Goal: Task Accomplishment & Management: Manage account settings

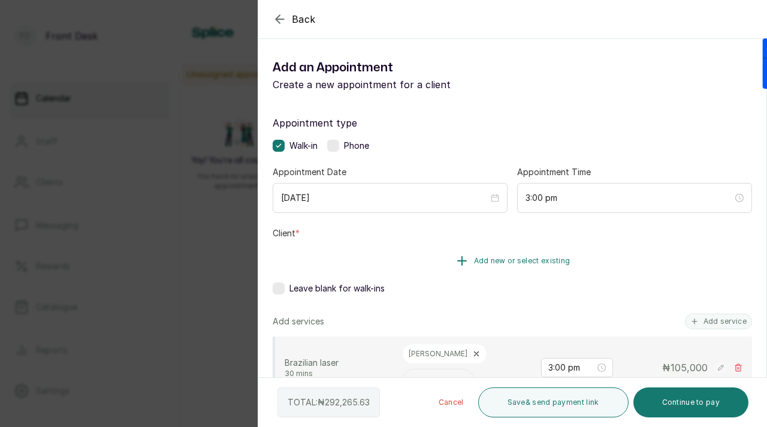
click at [479, 267] on button "Add new or select existing" at bounding box center [512, 261] width 479 height 34
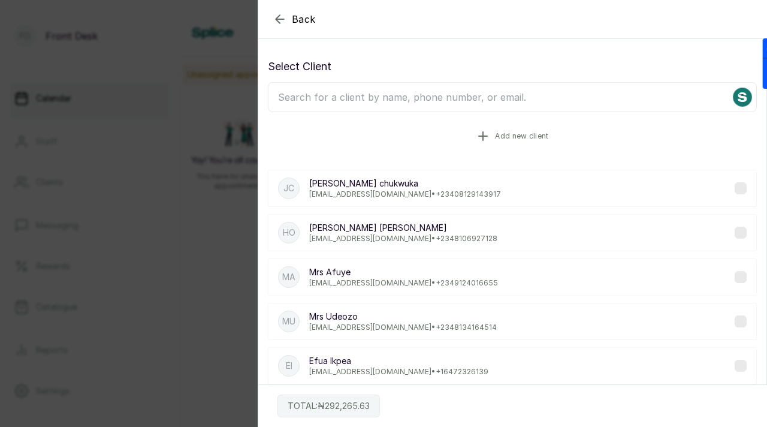
click at [511, 142] on button "Add new client" at bounding box center [512, 136] width 489 height 34
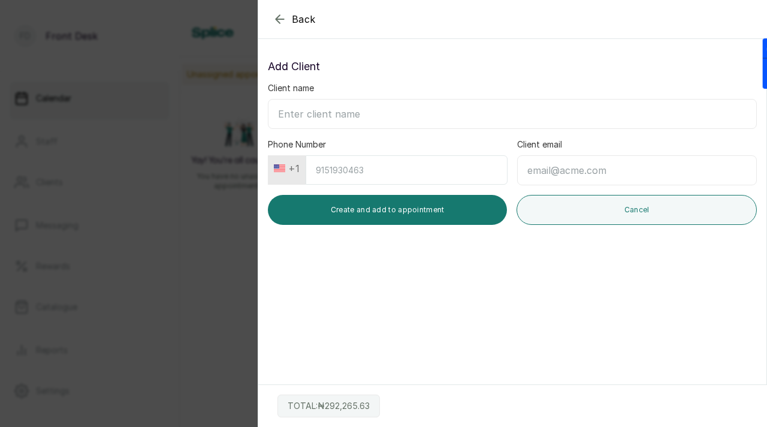
click at [444, 120] on input "Client name" at bounding box center [512, 114] width 489 height 30
type input "[PERSON_NAME]"
click at [454, 174] on input "Phone Number" at bounding box center [407, 169] width 202 height 29
type input "4244637052"
click at [572, 176] on input "Client email" at bounding box center [637, 170] width 240 height 30
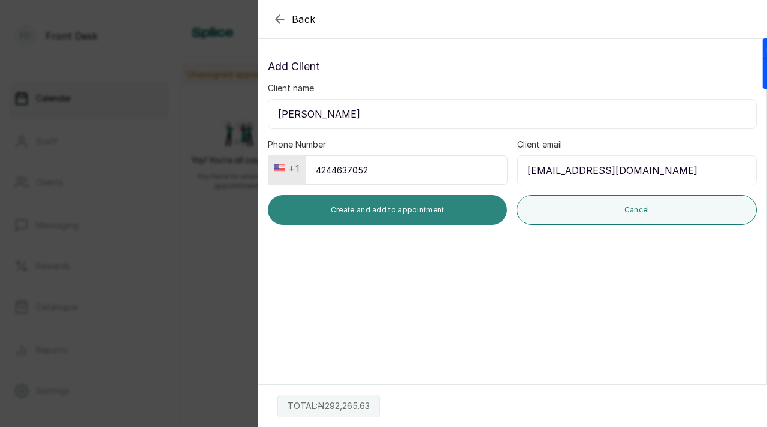
type input "[EMAIL_ADDRESS][DOMAIN_NAME]"
click at [358, 219] on button "Create and add to appointment" at bounding box center [387, 210] width 239 height 30
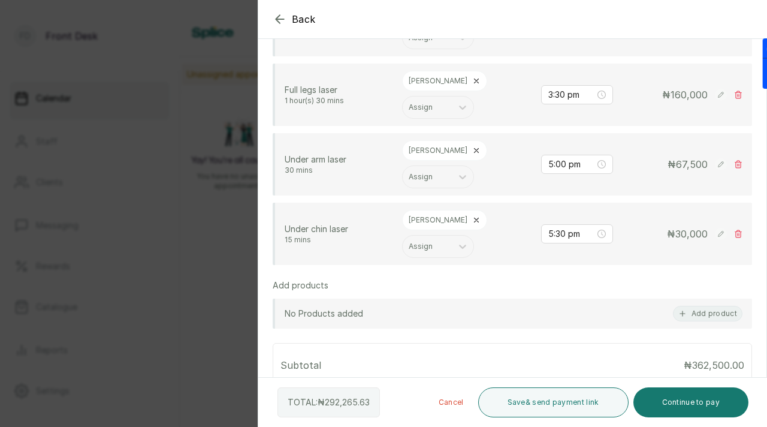
scroll to position [345, 0]
click at [722, 420] on icon at bounding box center [724, 424] width 9 height 9
click at [628, 423] on input "25" at bounding box center [637, 432] width 132 height 19
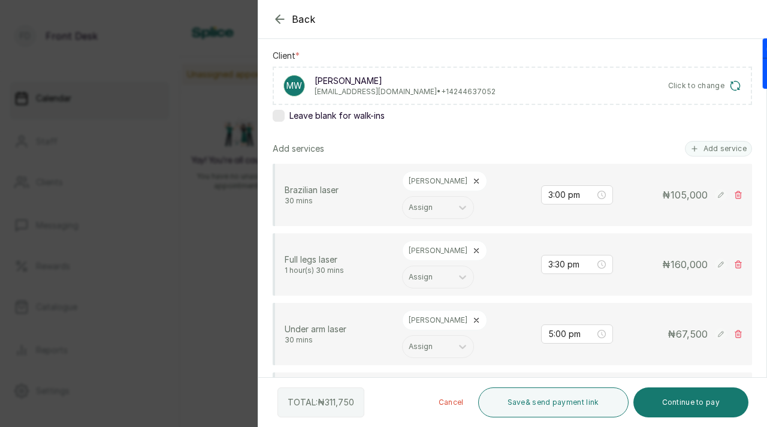
scroll to position [178, 0]
type input "20"
click at [737, 260] on icon at bounding box center [738, 263] width 7 height 7
type input "5:00 pm"
type input "5:30 pm"
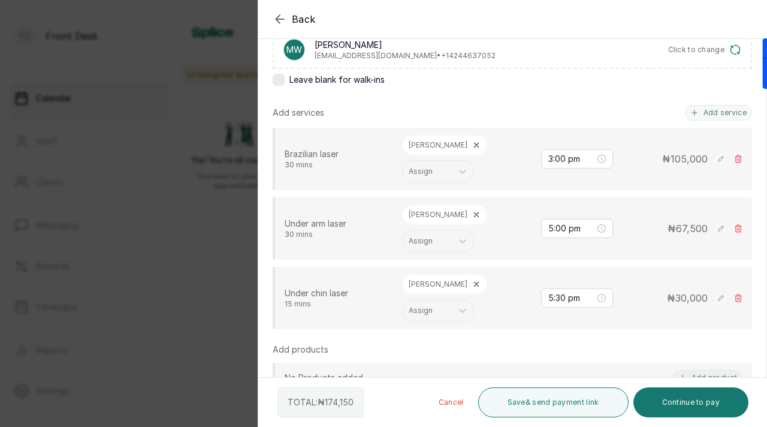
scroll to position [217, 0]
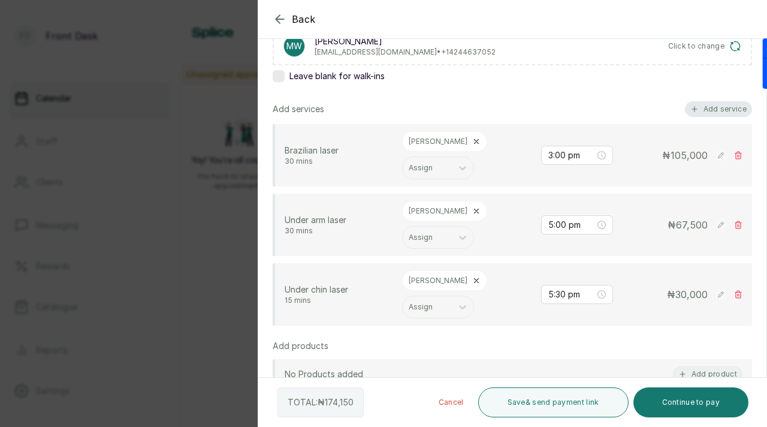
click at [711, 109] on button "Add service" at bounding box center [718, 109] width 67 height 16
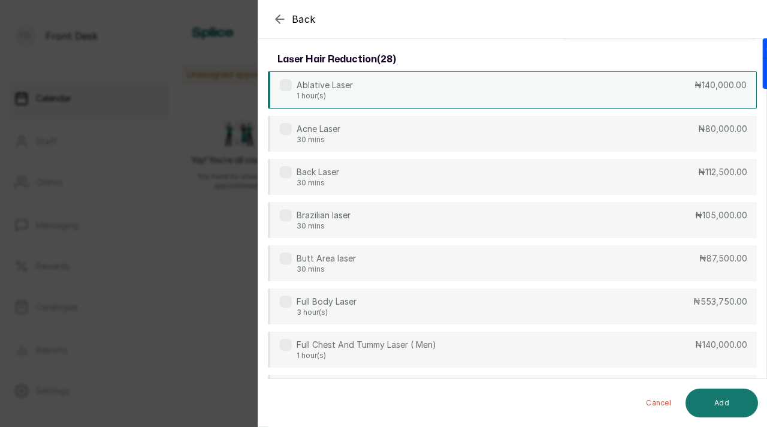
scroll to position [0, 0]
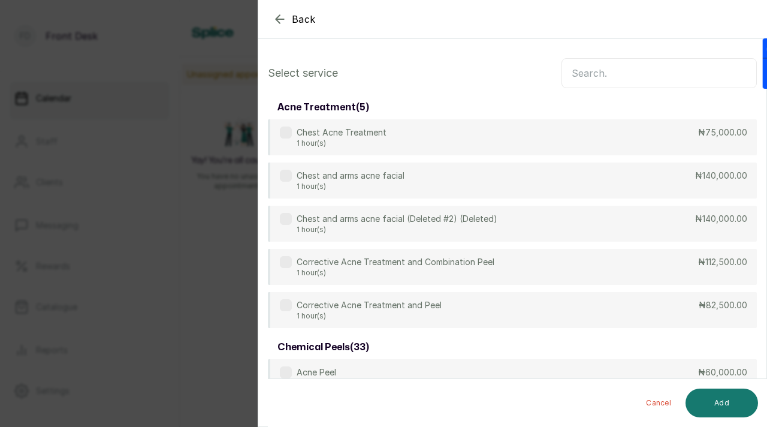
click at [617, 75] on input "text" at bounding box center [659, 73] width 195 height 30
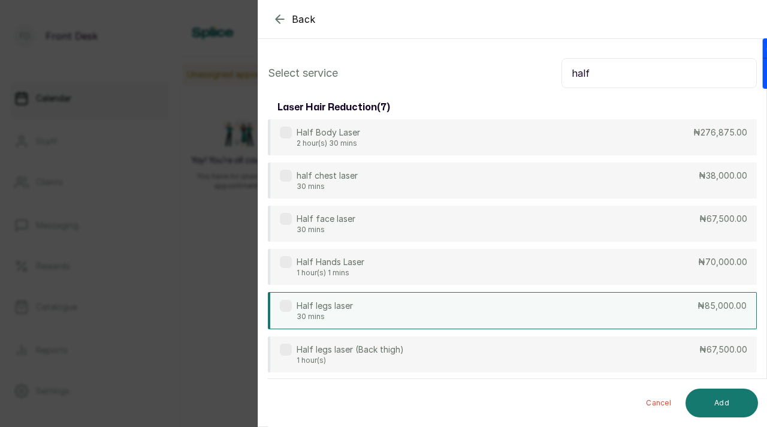
type input "half"
click at [286, 304] on label at bounding box center [286, 306] width 12 height 12
click at [725, 402] on button "Add" at bounding box center [722, 402] width 73 height 29
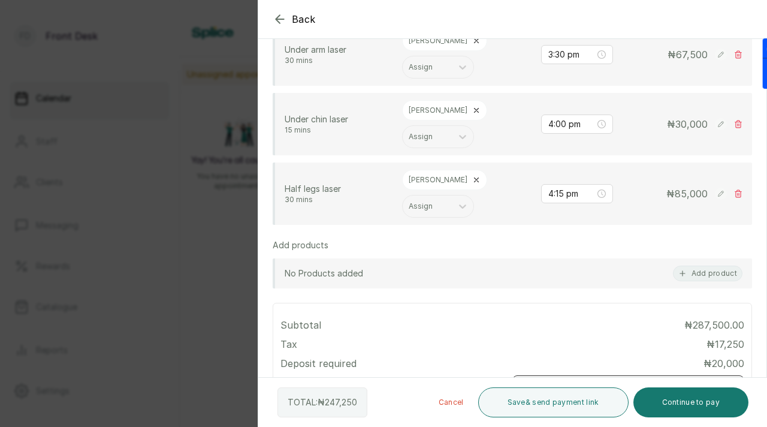
scroll to position [390, 0]
click at [728, 378] on button "Apply" at bounding box center [724, 389] width 41 height 22
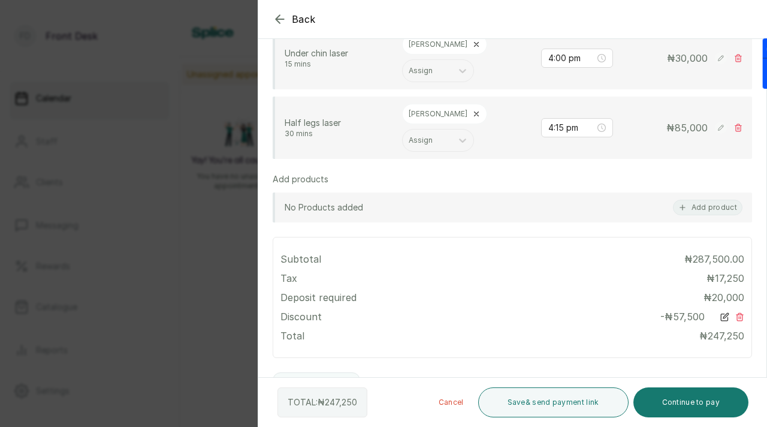
scroll to position [463, 0]
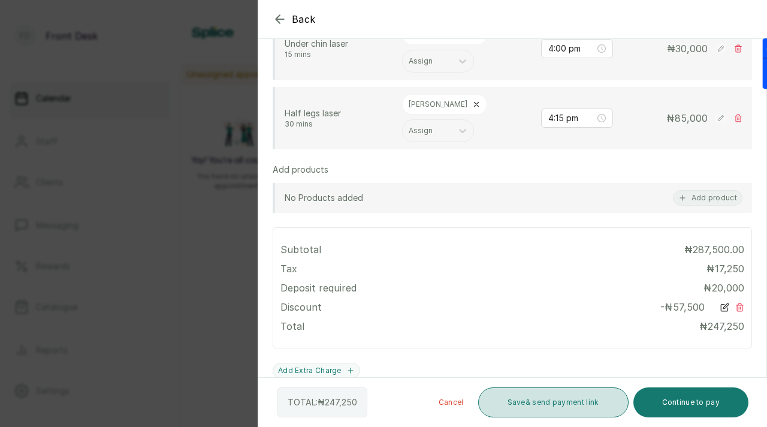
click at [583, 397] on button "Save & send payment link" at bounding box center [553, 402] width 150 height 30
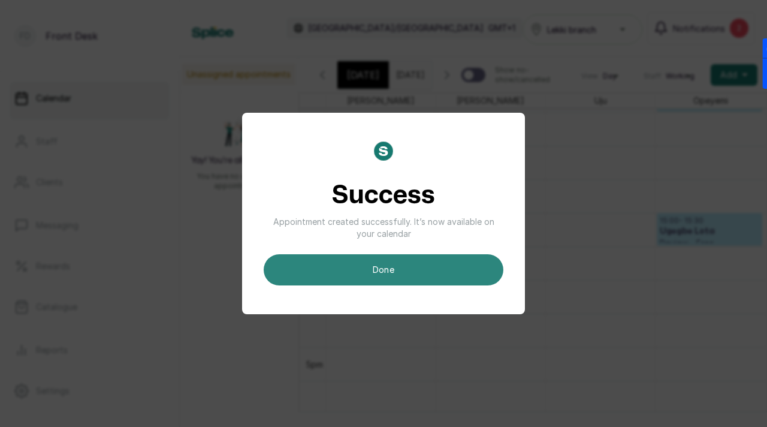
click at [455, 274] on button "done" at bounding box center [384, 269] width 240 height 31
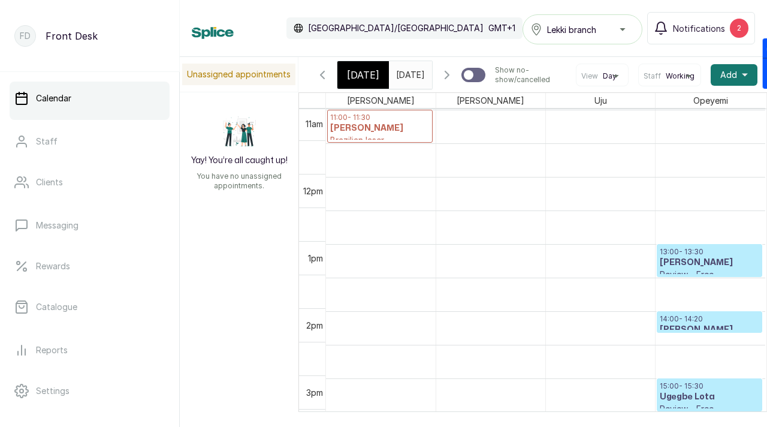
scroll to position [729, 0]
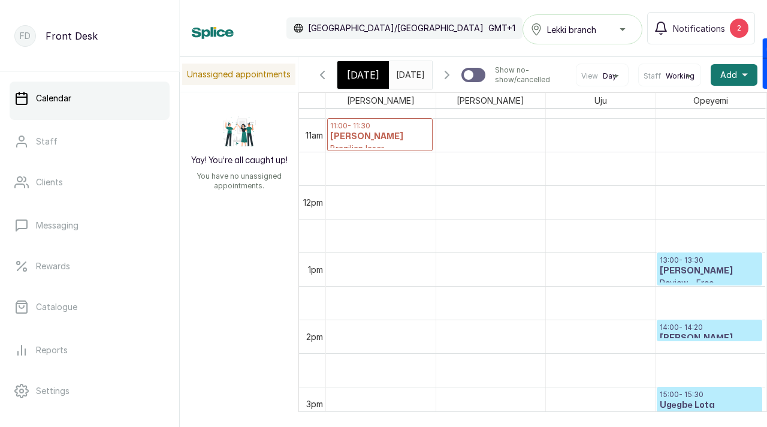
drag, startPoint x: 376, startPoint y: 234, endPoint x: 384, endPoint y: 146, distance: 88.4
click at [384, 146] on div "15:00 - 15:30 [PERSON_NAME] Brazilian laser Deposit Pending 15:30 - 16:00 [PERS…" at bounding box center [381, 185] width 110 height 1611
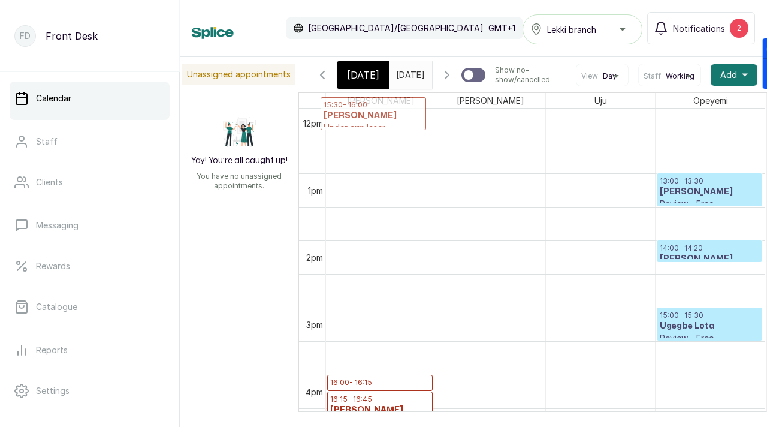
scroll to position [0, 0]
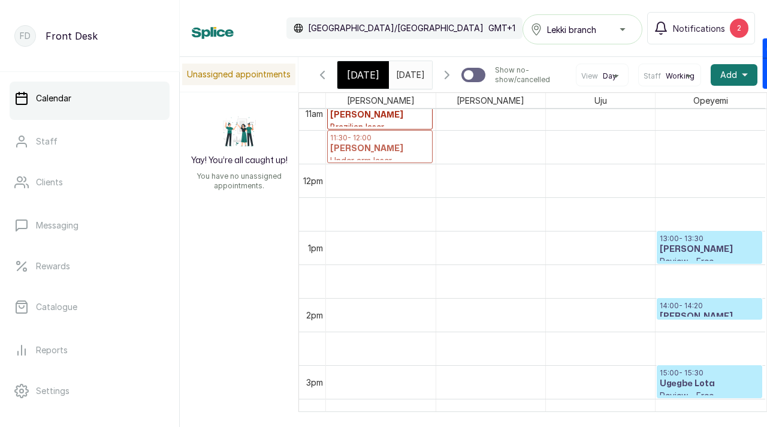
drag, startPoint x: 378, startPoint y: 357, endPoint x: 381, endPoint y: 150, distance: 206.2
click at [381, 150] on div "11:00 - 11:30 [PERSON_NAME] Brazilian laser Deposit Pending 15:30 - 16:00 [PERS…" at bounding box center [381, 163] width 110 height 1611
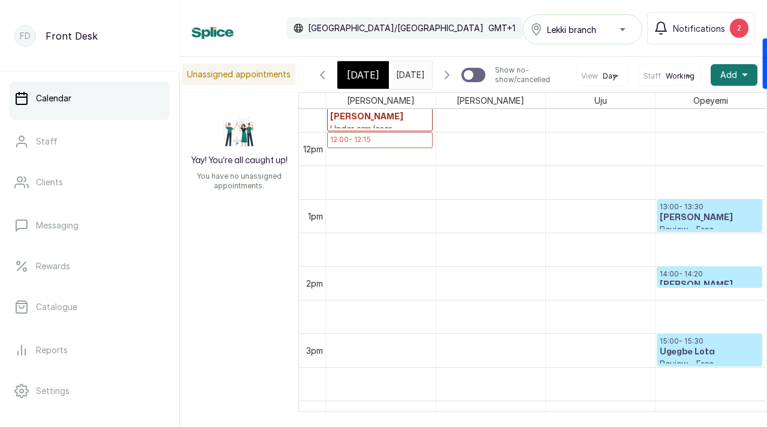
drag, startPoint x: 361, startPoint y: 316, endPoint x: 358, endPoint y: 141, distance: 175.0
click at [358, 141] on div "11:00 - 11:30 [PERSON_NAME] Brazilian laser Deposit Pending 11:30 - 12:00 [PERS…" at bounding box center [381, 131] width 110 height 1611
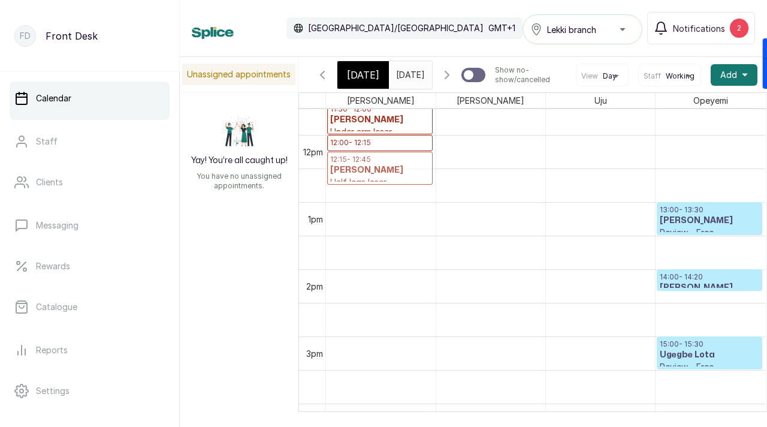
drag, startPoint x: 355, startPoint y: 362, endPoint x: 351, endPoint y: 159, distance: 202.6
click at [351, 159] on div "11:00 - 11:30 [PERSON_NAME] Brazilian laser Deposit Pending 11:30 - 12:00 [PERS…" at bounding box center [381, 134] width 110 height 1611
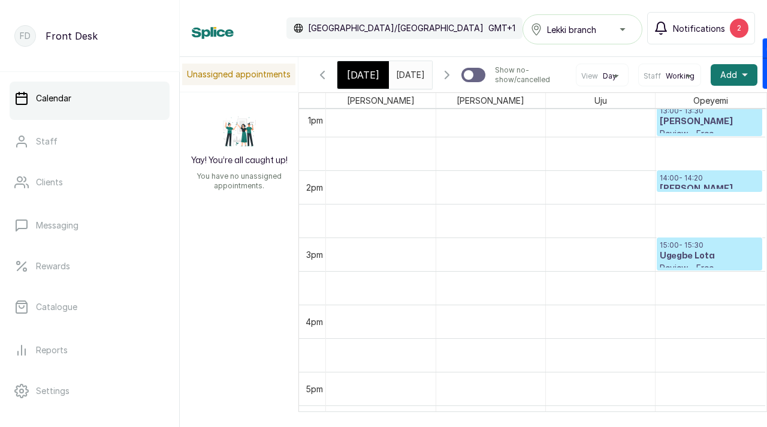
click at [679, 29] on span "Notifications" at bounding box center [699, 28] width 52 height 13
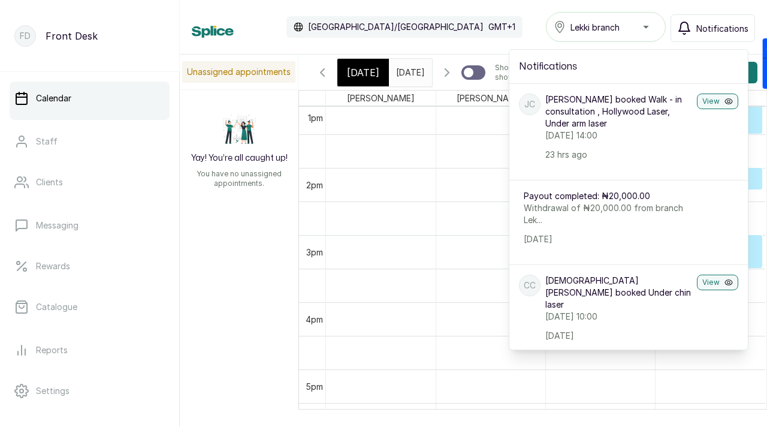
click at [248, 209] on div "Yay! You’re all caught up! You have no unassigned appointments." at bounding box center [239, 150] width 119 height 120
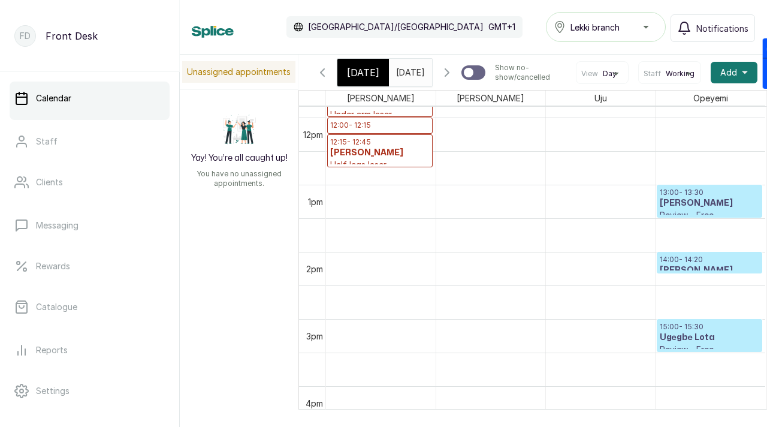
scroll to position [794, 0]
click at [696, 32] on button "Notifications" at bounding box center [713, 28] width 85 height 28
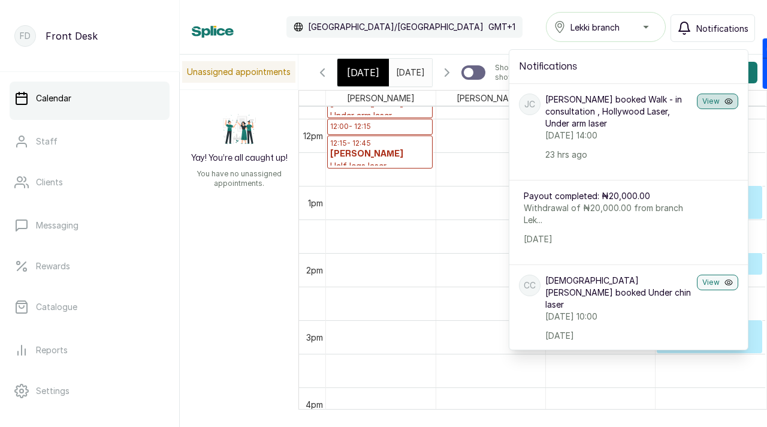
click at [704, 105] on button "View" at bounding box center [717, 101] width 41 height 16
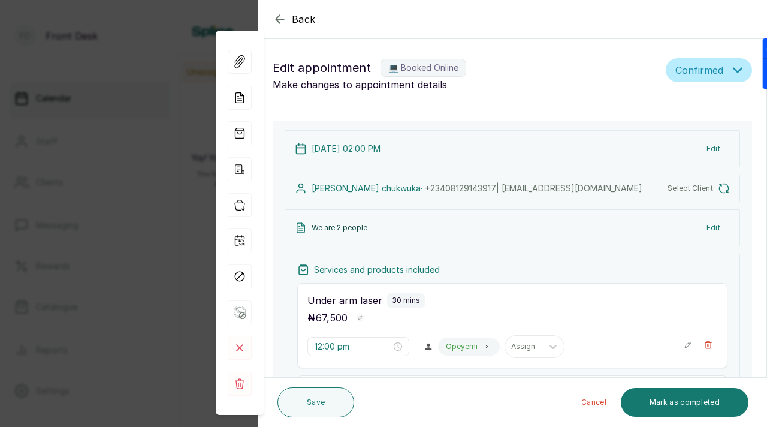
type input "2:00 pm"
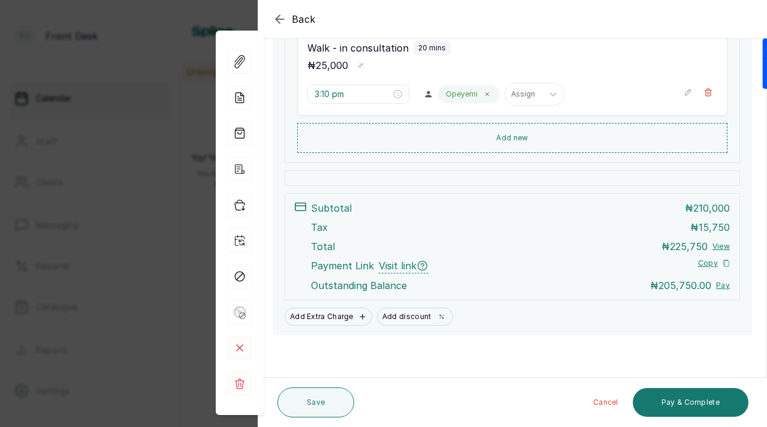
scroll to position [494, 0]
click at [313, 399] on button "Save" at bounding box center [315, 402] width 77 height 30
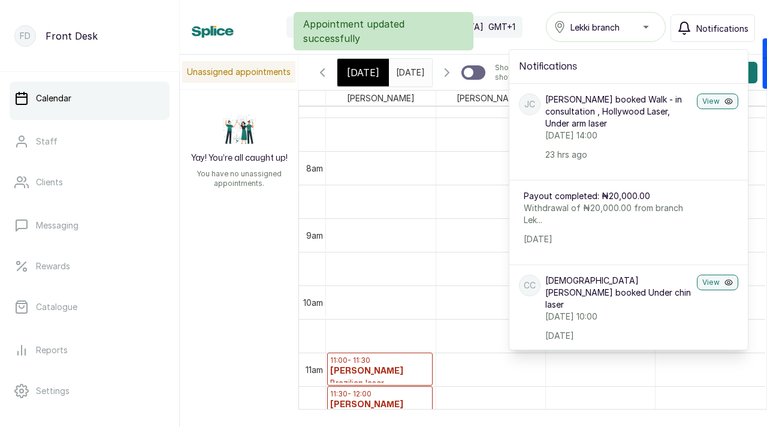
scroll to position [507, 0]
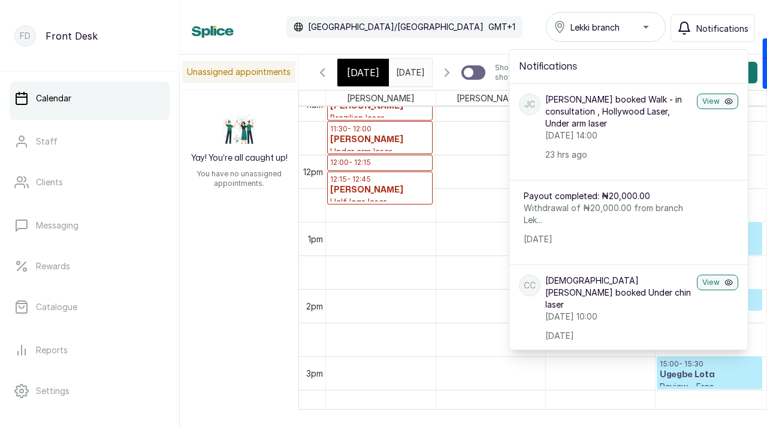
click at [239, 257] on div "Unassigned appointments Yay! You’re all caught up! You have no unassigned appoi…" at bounding box center [473, 232] width 587 height 355
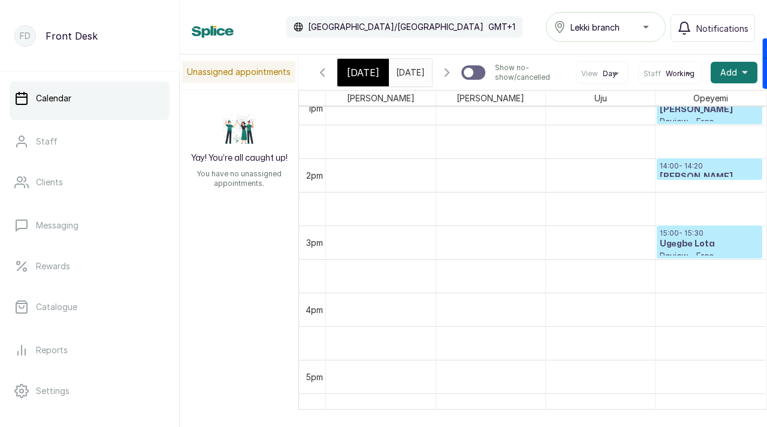
click at [327, 74] on icon "button" at bounding box center [322, 72] width 14 height 14
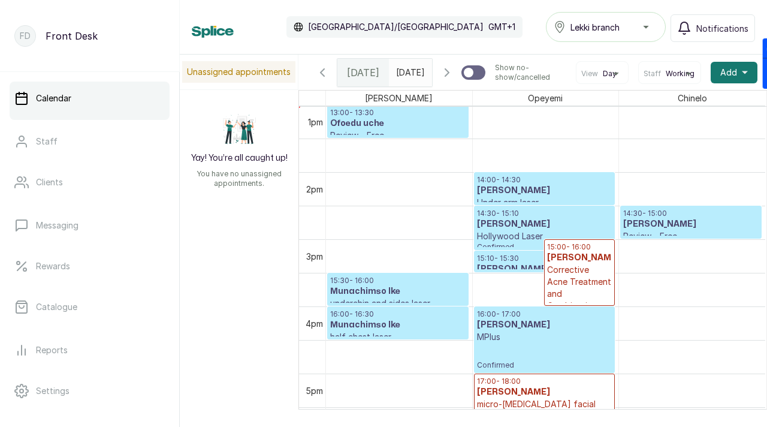
click at [541, 193] on h3 "[PERSON_NAME]" at bounding box center [544, 191] width 135 height 12
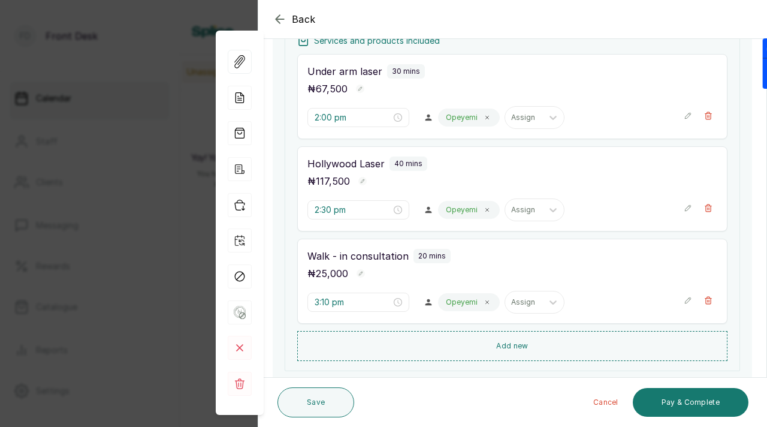
scroll to position [285, 0]
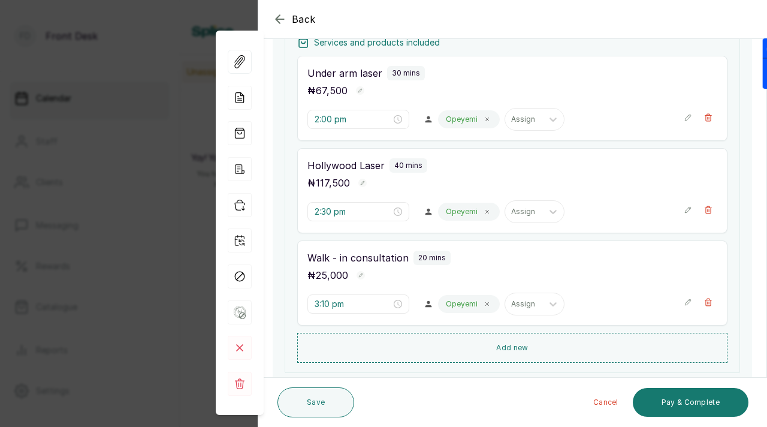
click at [283, 20] on icon "button" at bounding box center [280, 19] width 14 height 14
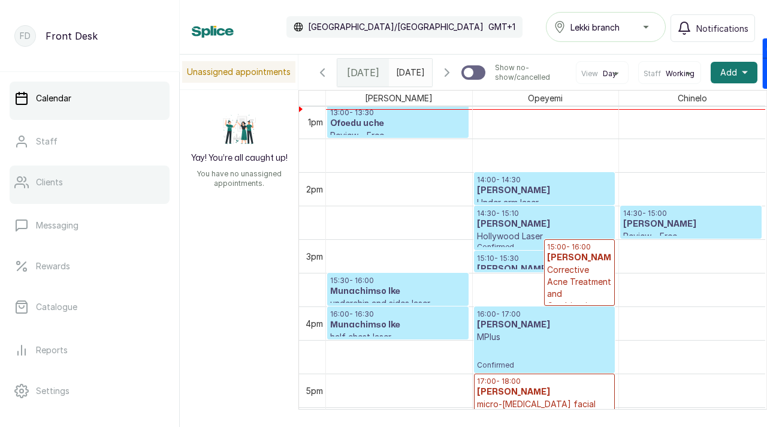
click at [62, 191] on link "Clients" at bounding box center [90, 182] width 160 height 34
